Goal: Task Accomplishment & Management: Manage account settings

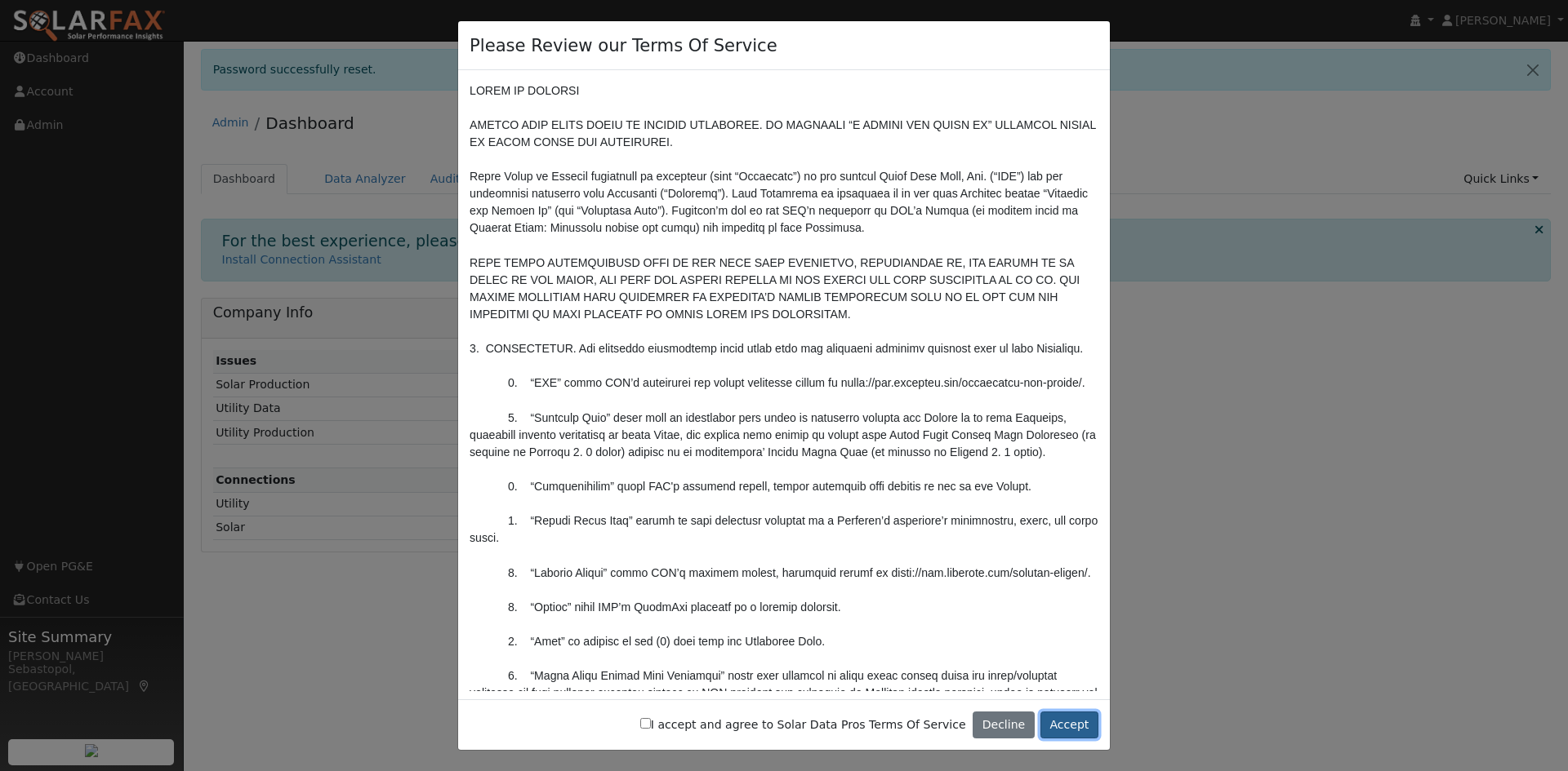
click at [1056, 718] on button "Accept" at bounding box center [1069, 725] width 58 height 28
click at [786, 725] on label "I accept and agree to Solar Data Pros Terms Of Service" at bounding box center [803, 725] width 326 height 17
click at [651, 725] on input "I accept and agree to Solar Data Pros Terms Of Service" at bounding box center [645, 723] width 11 height 11
checkbox input "true"
click at [1078, 721] on button "Accept" at bounding box center [1069, 725] width 58 height 28
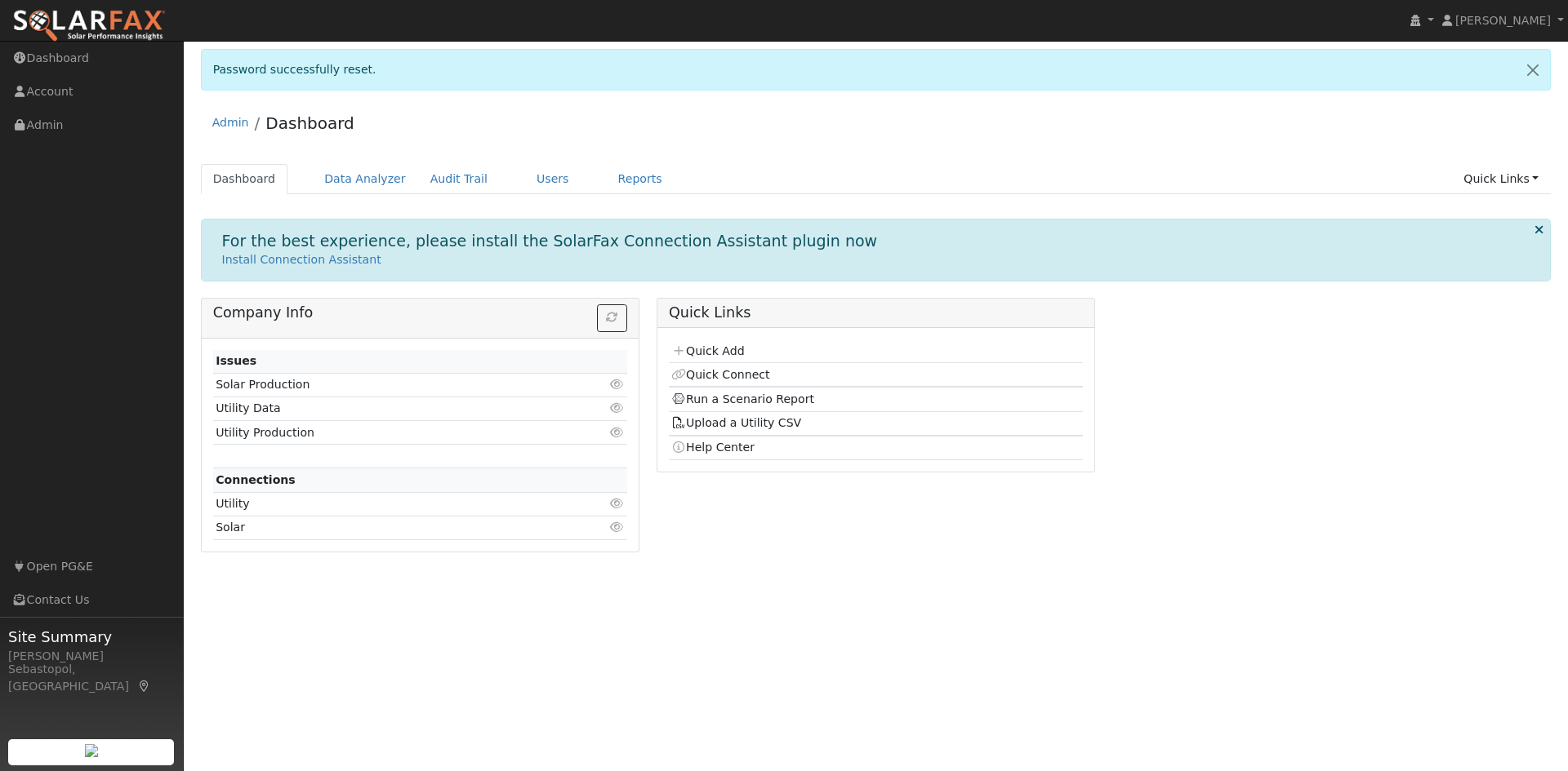
click at [665, 681] on div "Please Review our Terms Of Service I accept and agree to Solar Data Pros Terms …" at bounding box center [875, 406] width 1384 height 731
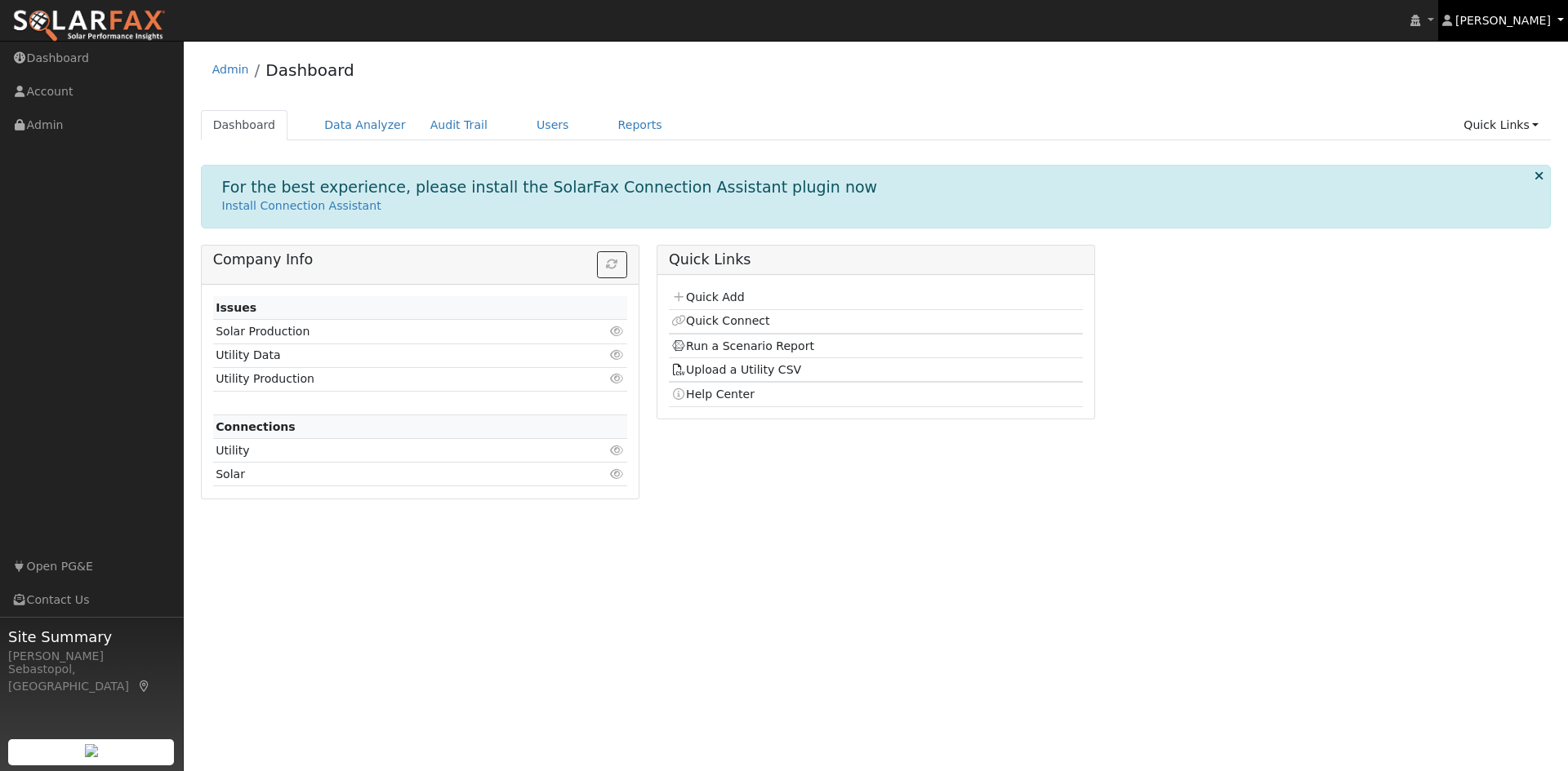
click at [1547, 25] on span "[PERSON_NAME]" at bounding box center [1503, 21] width 96 height 13
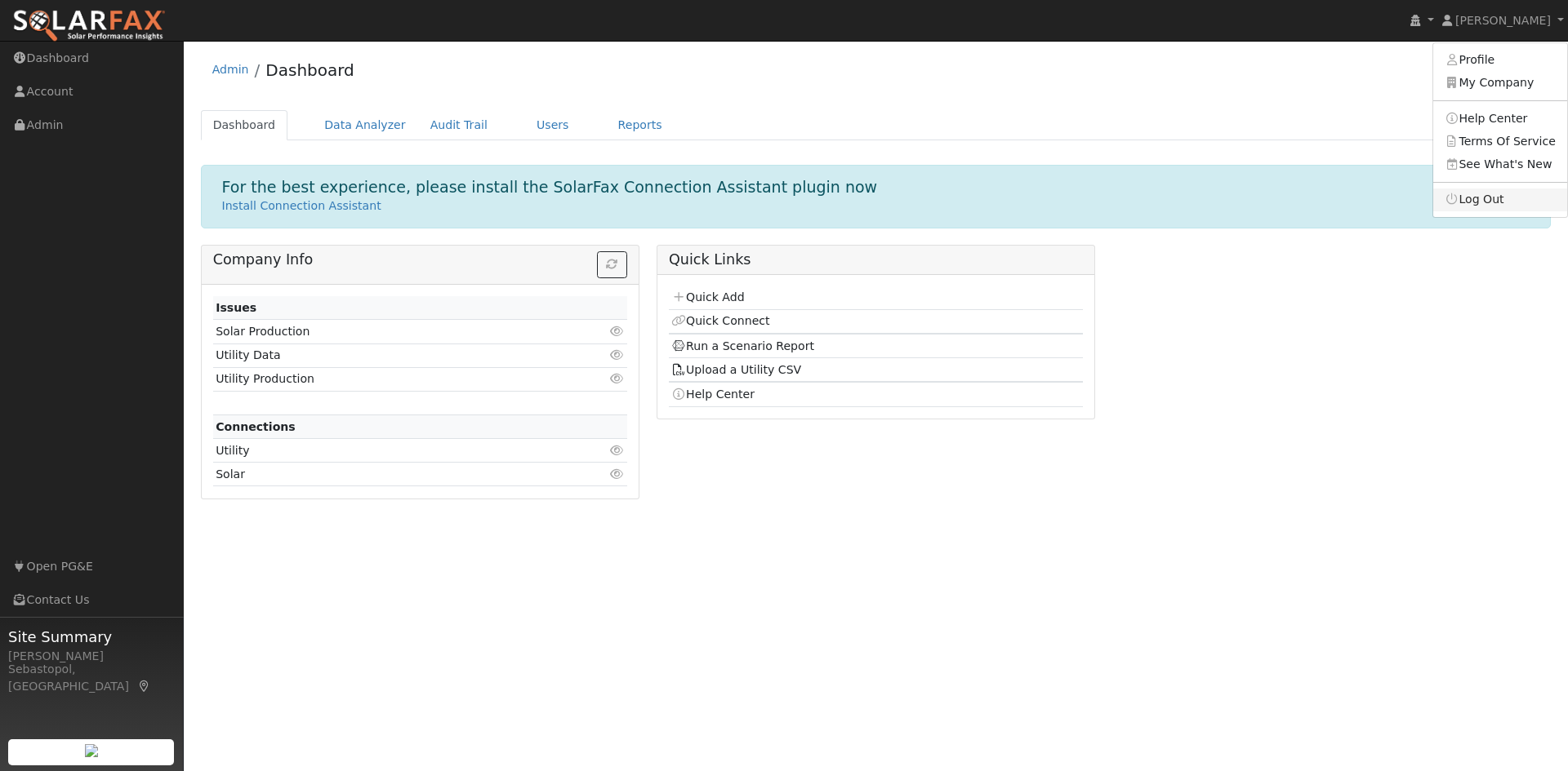
click at [1504, 196] on link "Log Out" at bounding box center [1500, 200] width 134 height 23
